Goal: Task Accomplishment & Management: Use online tool/utility

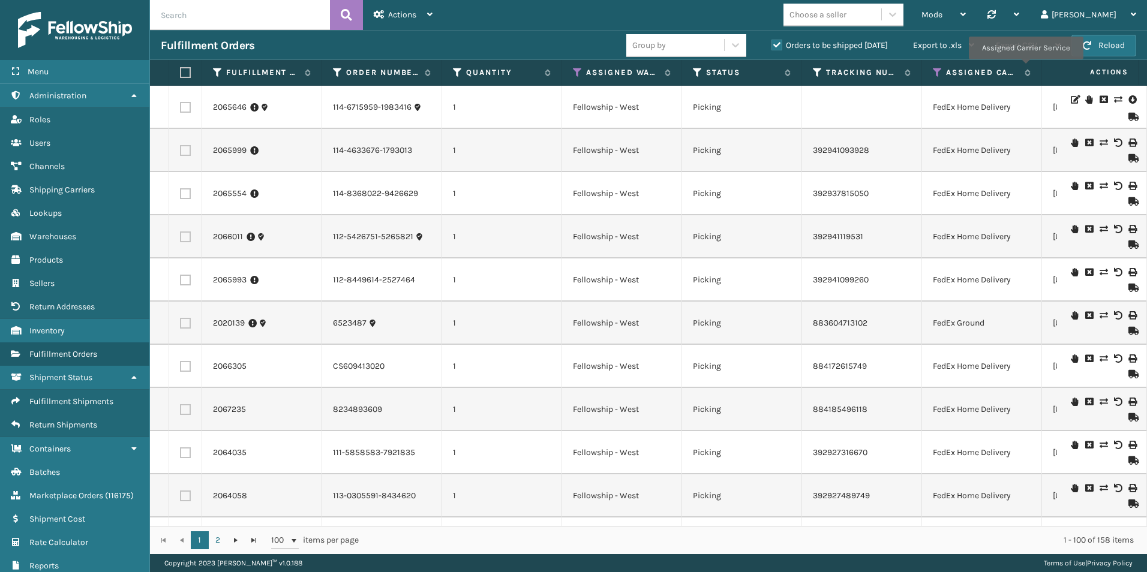
click at [1096, 45] on button "Reload" at bounding box center [1103, 46] width 65 height 22
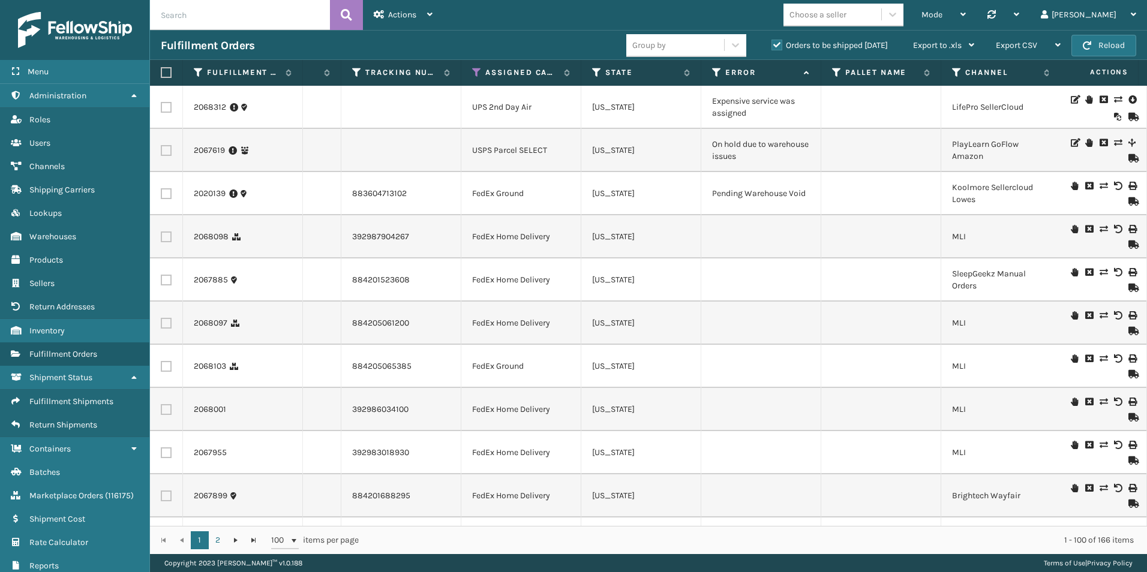
scroll to position [0, 434]
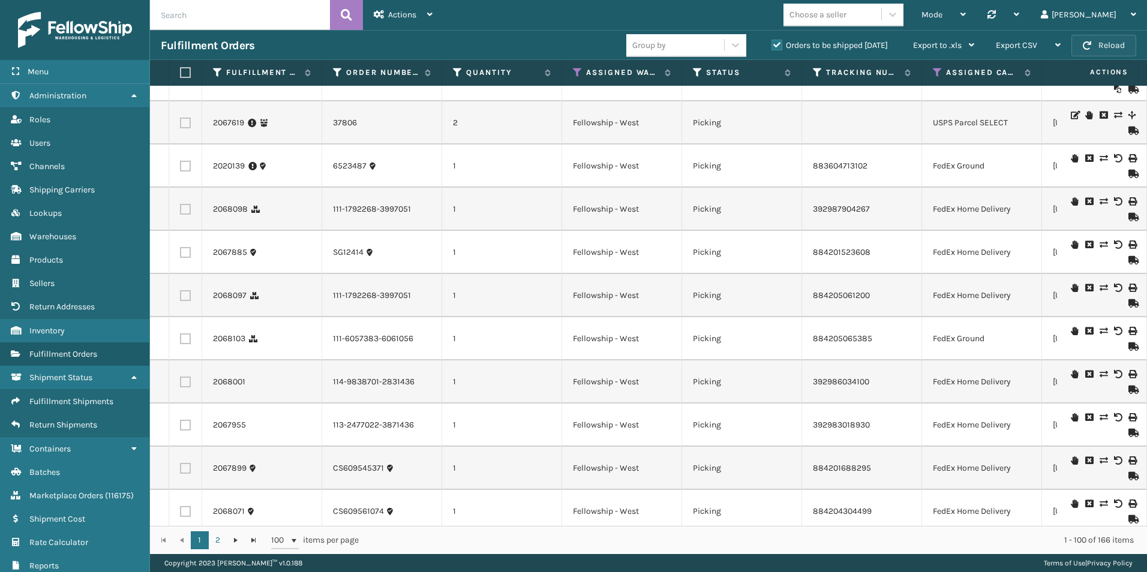
click at [1095, 47] on button "Reload" at bounding box center [1103, 46] width 65 height 22
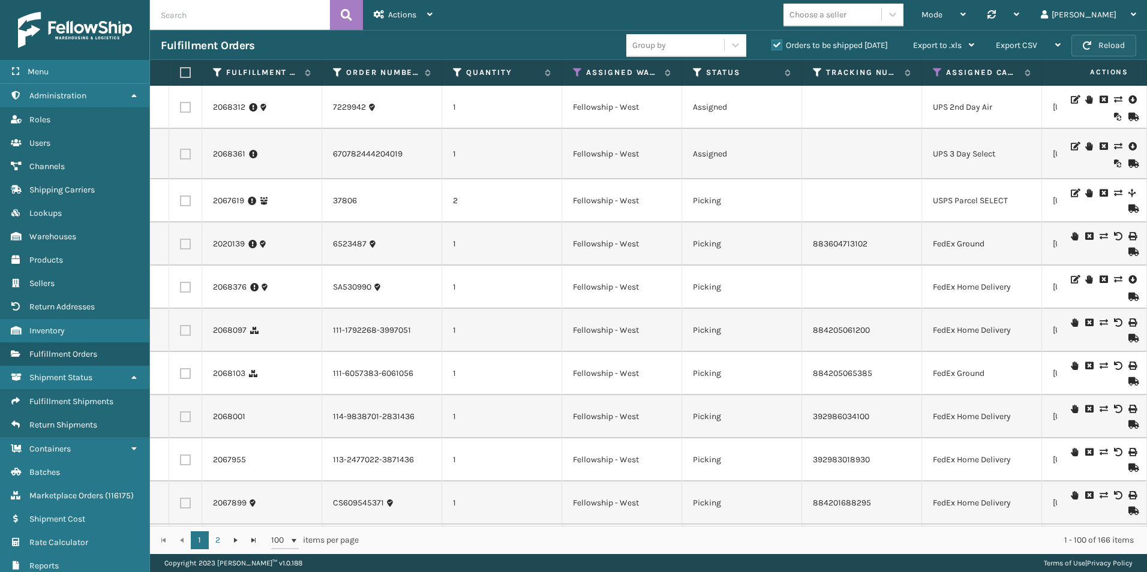
click at [1098, 46] on button "Reload" at bounding box center [1103, 46] width 65 height 22
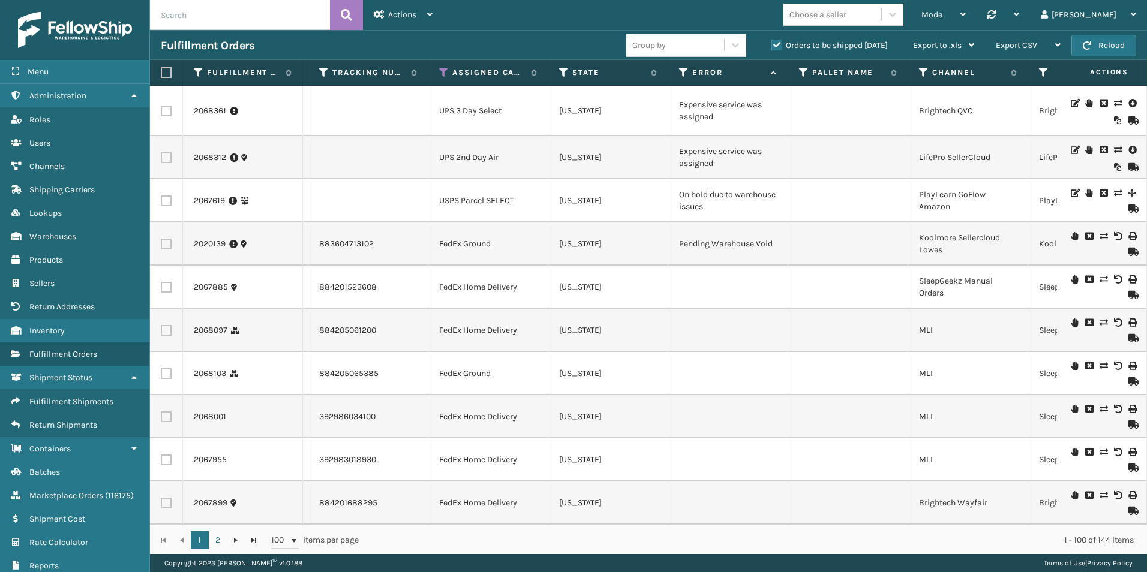
scroll to position [0, 404]
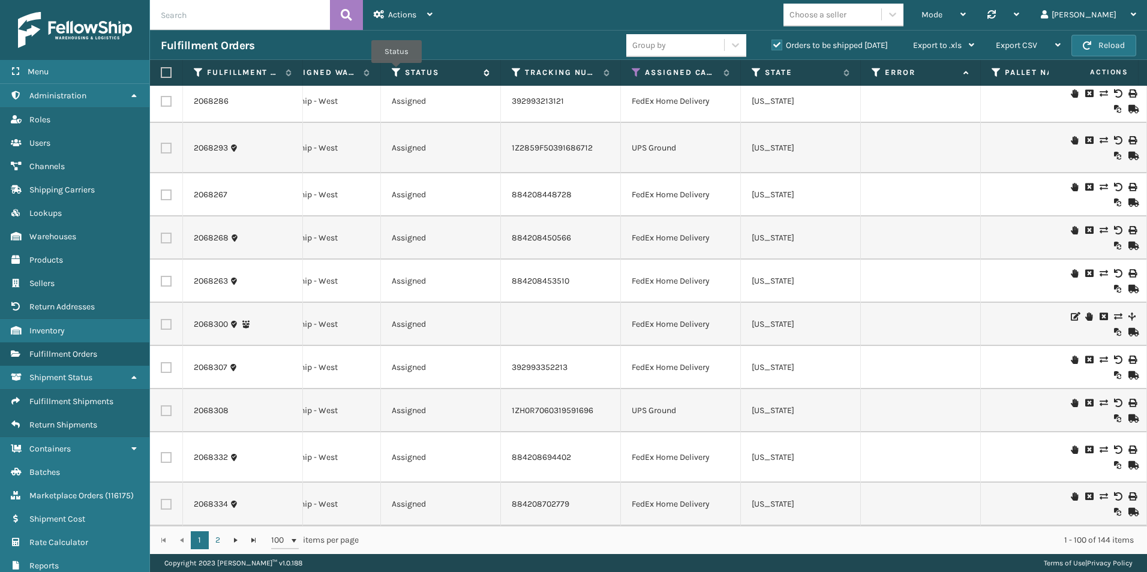
click at [396, 71] on icon at bounding box center [397, 72] width 10 height 11
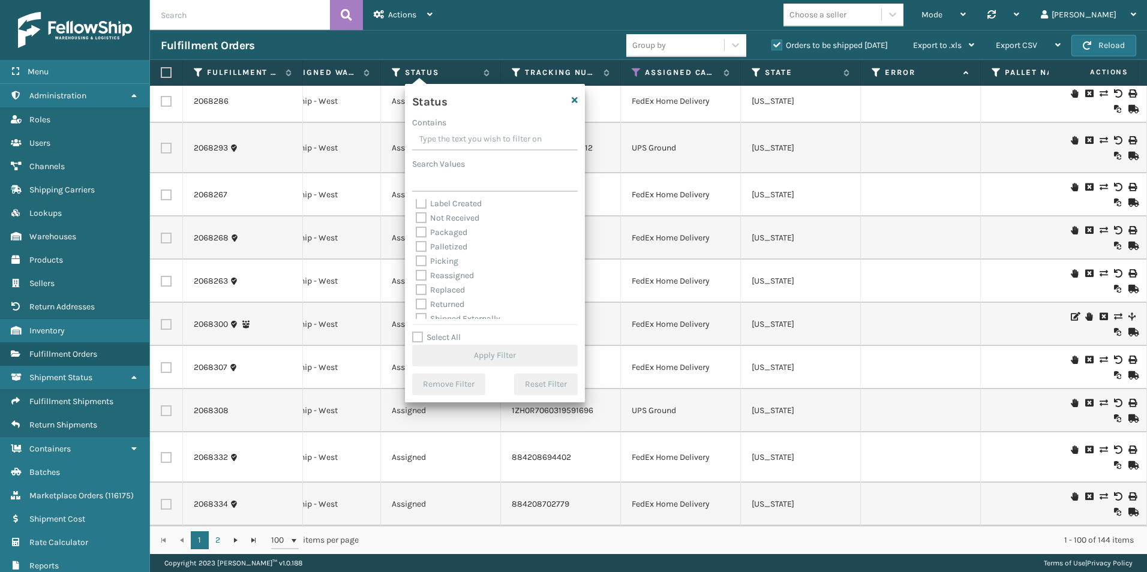
click at [425, 258] on label "Picking" at bounding box center [437, 261] width 43 height 10
click at [416, 258] on input "Picking" at bounding box center [416, 258] width 1 height 8
checkbox input "true"
click at [489, 359] on button "Apply Filter" at bounding box center [495, 356] width 166 height 22
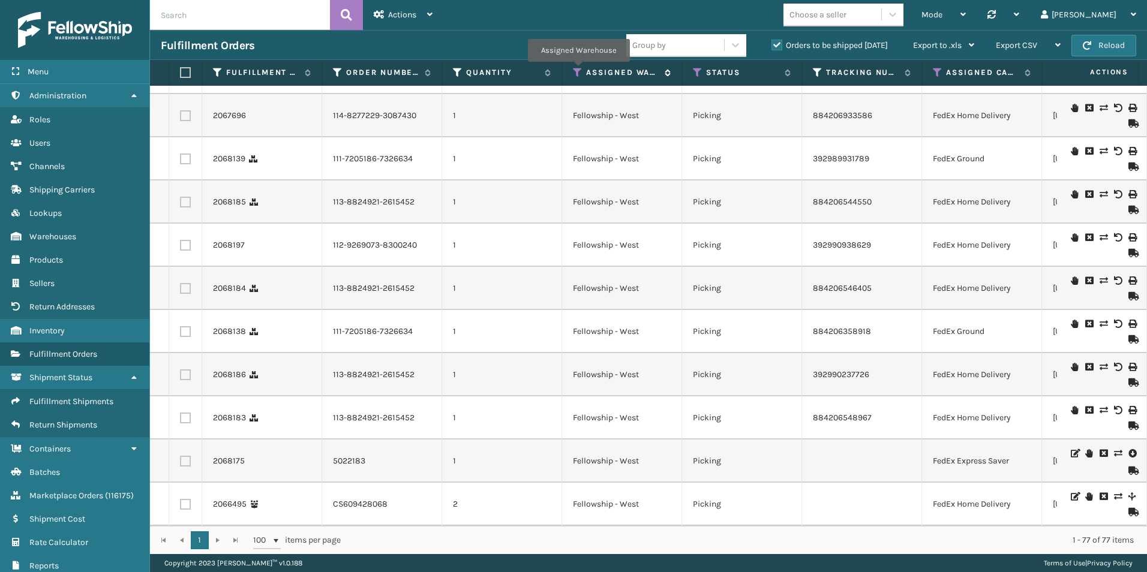
click at [578, 70] on icon at bounding box center [578, 72] width 10 height 11
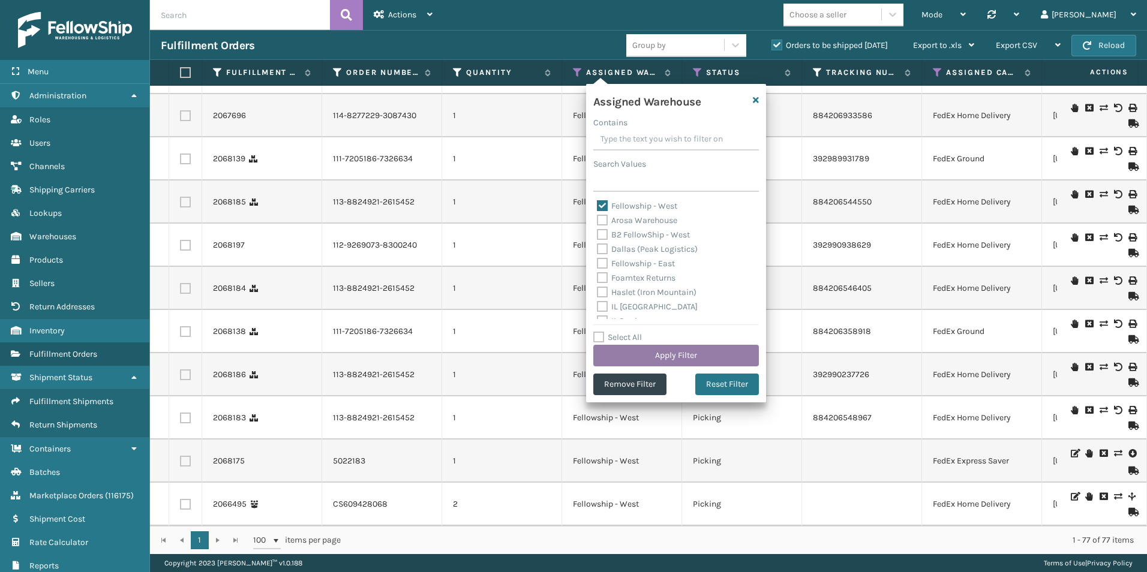
click at [676, 354] on button "Apply Filter" at bounding box center [676, 356] width 166 height 22
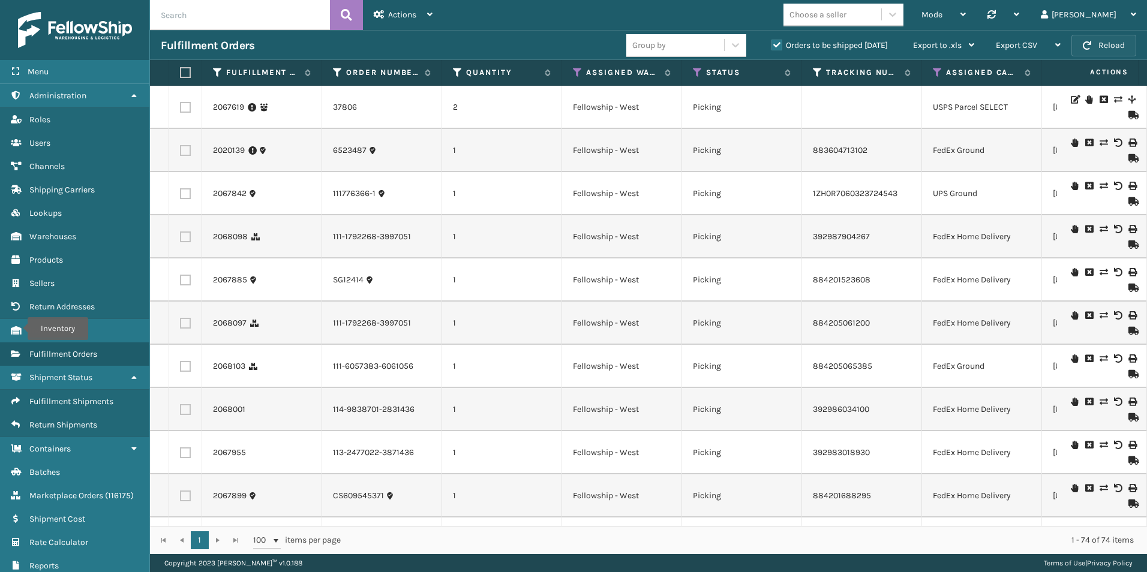
click at [1105, 48] on button "Reload" at bounding box center [1103, 46] width 65 height 22
click at [1103, 49] on button "Reload" at bounding box center [1103, 46] width 65 height 22
click at [1104, 50] on button "Reload" at bounding box center [1103, 46] width 65 height 22
click at [1090, 49] on span "button" at bounding box center [1087, 45] width 8 height 8
